Goal: Obtain resource: Obtain resource

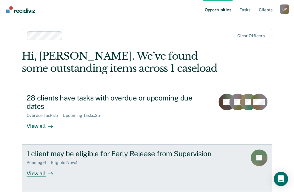
click at [42, 166] on div "View all" at bounding box center [43, 172] width 33 height 12
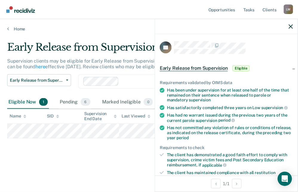
click at [104, 149] on div "Early Release from Supervision Supervision clients may be eligible for Early Re…" at bounding box center [149, 103] width 284 height 125
click at [292, 26] on icon "button" at bounding box center [291, 27] width 4 height 4
click at [241, 68] on span "Eligible" at bounding box center [241, 68] width 17 height 6
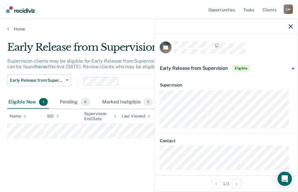
click at [241, 67] on span "Eligible" at bounding box center [241, 68] width 17 height 6
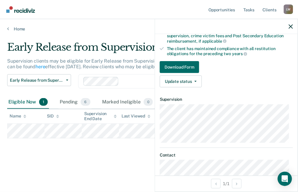
scroll to position [144, 0]
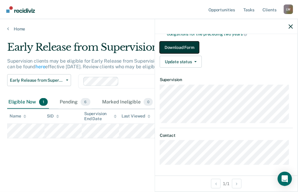
click at [184, 44] on button "Download Form" at bounding box center [179, 48] width 39 height 12
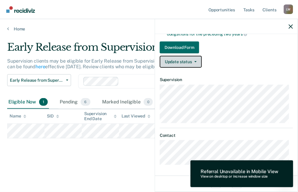
click at [184, 60] on button "Update status" at bounding box center [181, 62] width 42 height 12
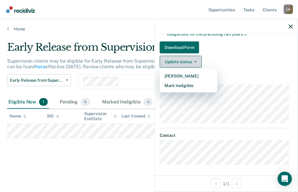
click at [184, 60] on button "Update status" at bounding box center [181, 62] width 42 height 12
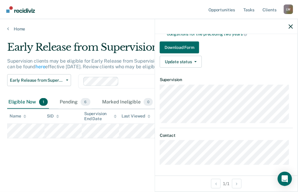
click at [263, 78] on dt "Supervision" at bounding box center [226, 79] width 133 height 5
click at [188, 46] on button "Download Form" at bounding box center [179, 48] width 39 height 12
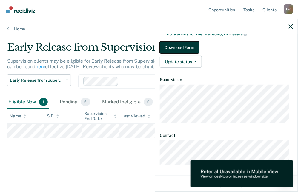
click at [188, 46] on button "Download Form" at bounding box center [179, 48] width 39 height 12
click at [55, 158] on div "Early Release from Supervision Supervision clients may be eligible for Early Re…" at bounding box center [149, 103] width 284 height 125
click at [292, 26] on icon "button" at bounding box center [291, 27] width 4 height 4
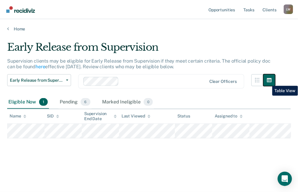
click at [268, 82] on icon "button" at bounding box center [269, 80] width 5 height 5
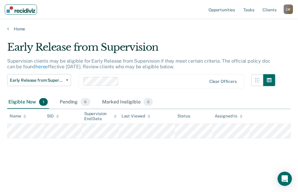
click at [17, 9] on img "Main navigation" at bounding box center [21, 9] width 29 height 7
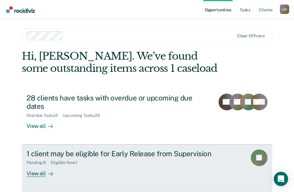
click at [41, 166] on div "View all" at bounding box center [43, 172] width 33 height 12
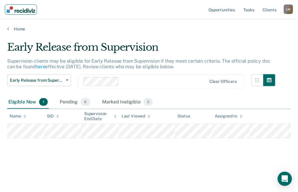
click at [11, 9] on img "Main navigation" at bounding box center [21, 9] width 29 height 7
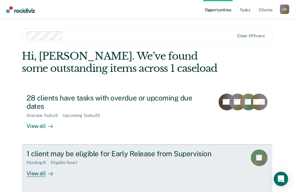
click at [39, 166] on div "View all" at bounding box center [43, 172] width 33 height 12
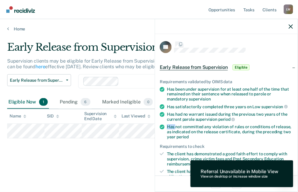
click at [278, 130] on div "Requirements validated by OIMS data Has been under supervision for at least one…" at bounding box center [226, 143] width 143 height 146
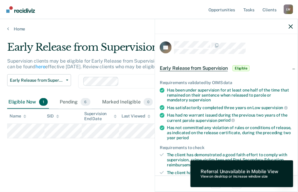
click at [132, 168] on main "Early Release from Supervision Supervision clients may be eligible for Early Re…" at bounding box center [149, 111] width 298 height 159
click at [290, 26] on icon "button" at bounding box center [291, 27] width 4 height 4
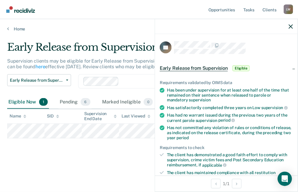
click at [241, 67] on span "Eligible" at bounding box center [241, 68] width 17 height 6
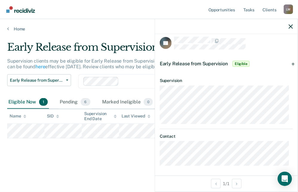
scroll to position [5, 0]
click at [242, 62] on span "Eligible" at bounding box center [241, 63] width 17 height 6
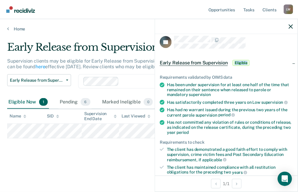
click at [242, 62] on span "Eligible" at bounding box center [241, 63] width 17 height 6
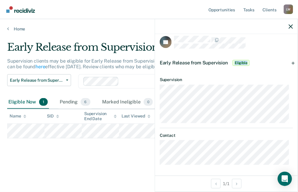
click at [242, 62] on span "Eligible" at bounding box center [241, 63] width 17 height 6
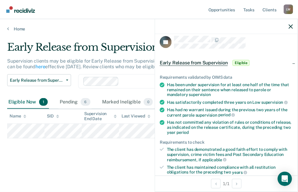
click at [74, 154] on div "Early Release from Supervision Supervision clients may be eligible for Early Re…" at bounding box center [149, 103] width 284 height 125
click at [292, 24] on button "button" at bounding box center [291, 26] width 4 height 5
